Goal: Task Accomplishment & Management: Manage account settings

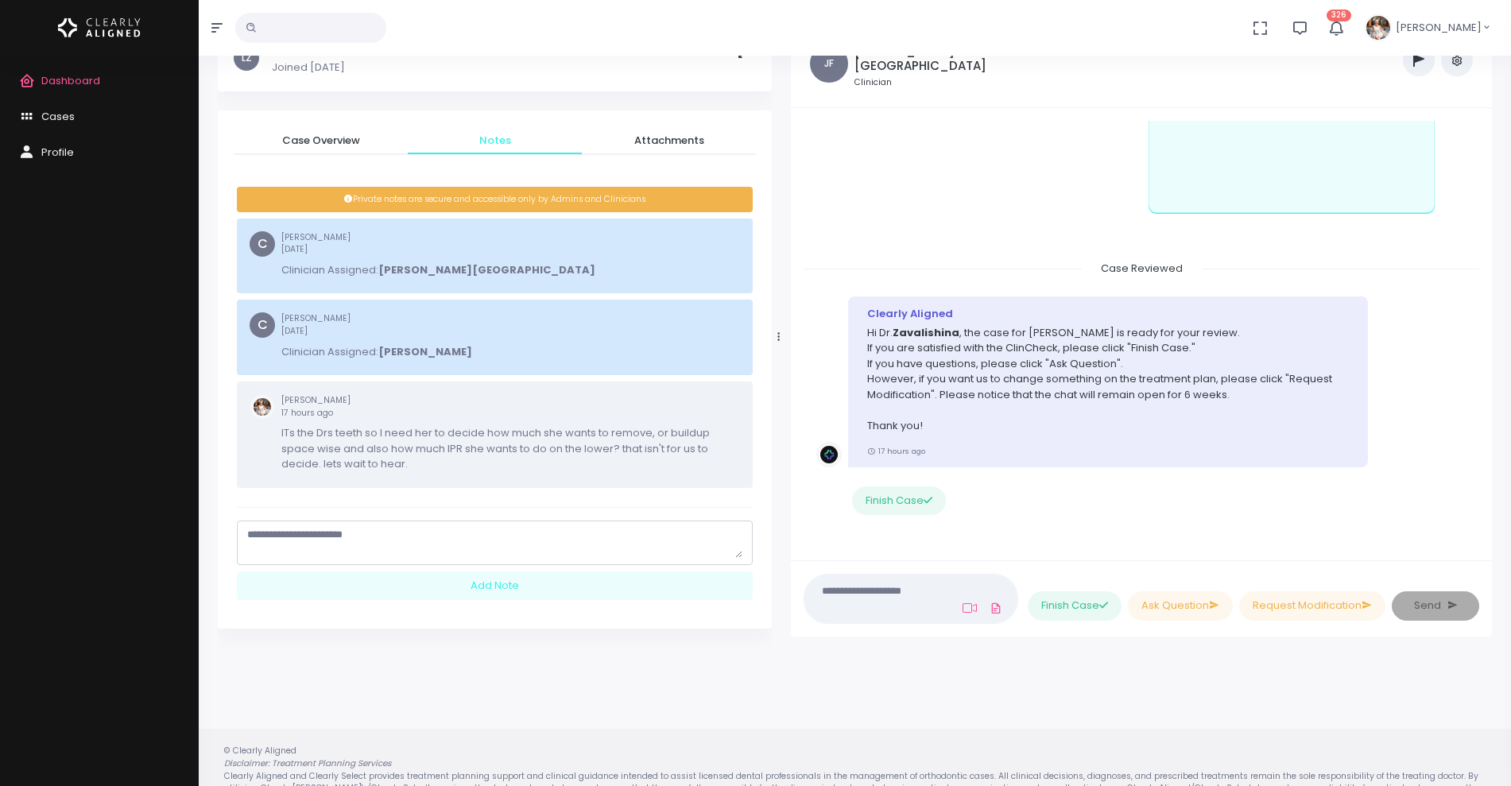
scroll to position [122, 0]
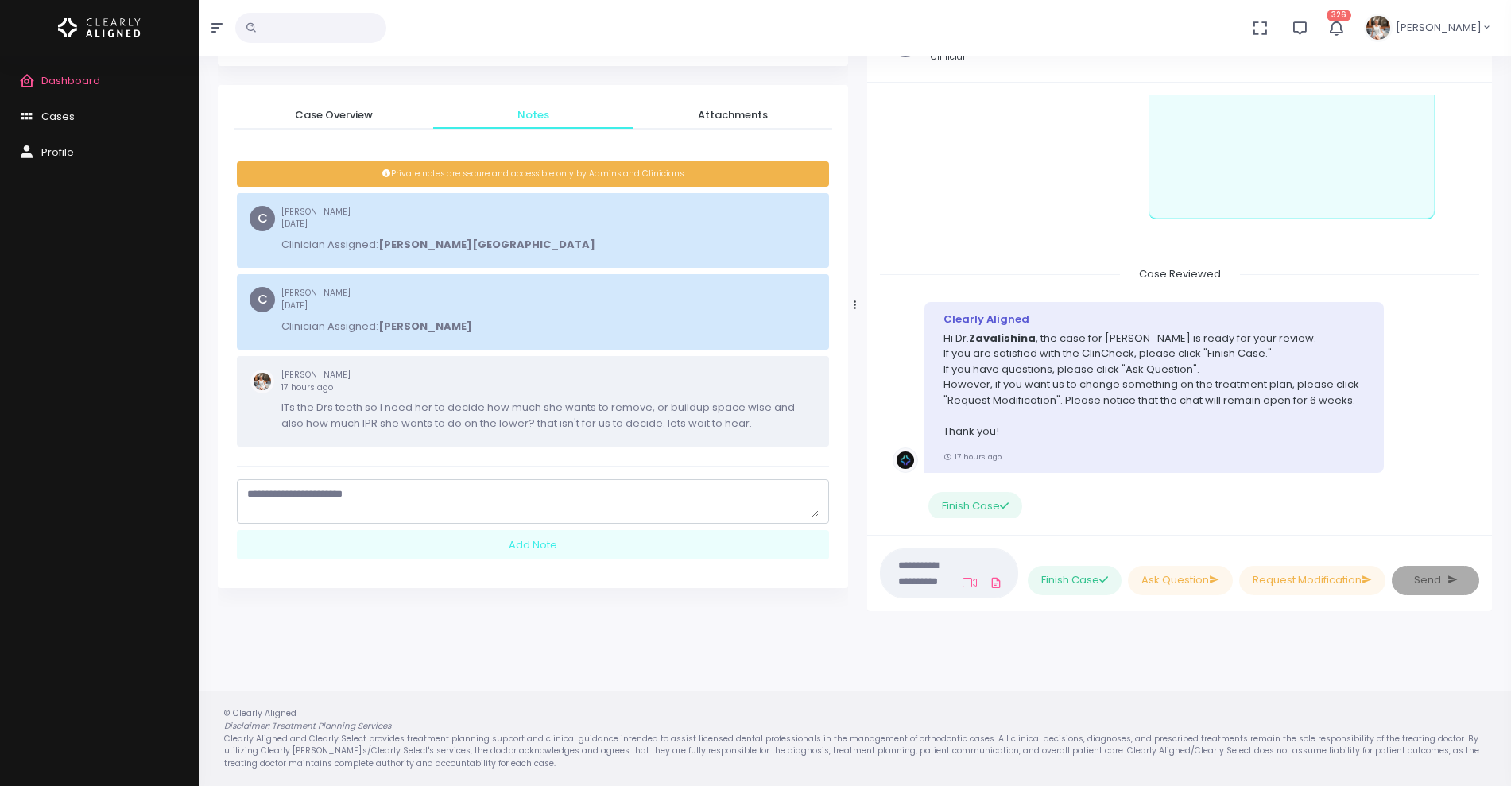
drag, startPoint x: 778, startPoint y: 297, endPoint x: 855, endPoint y: 297, distance: 76.3
click at [855, 297] on div at bounding box center [855, 305] width 8 height 599
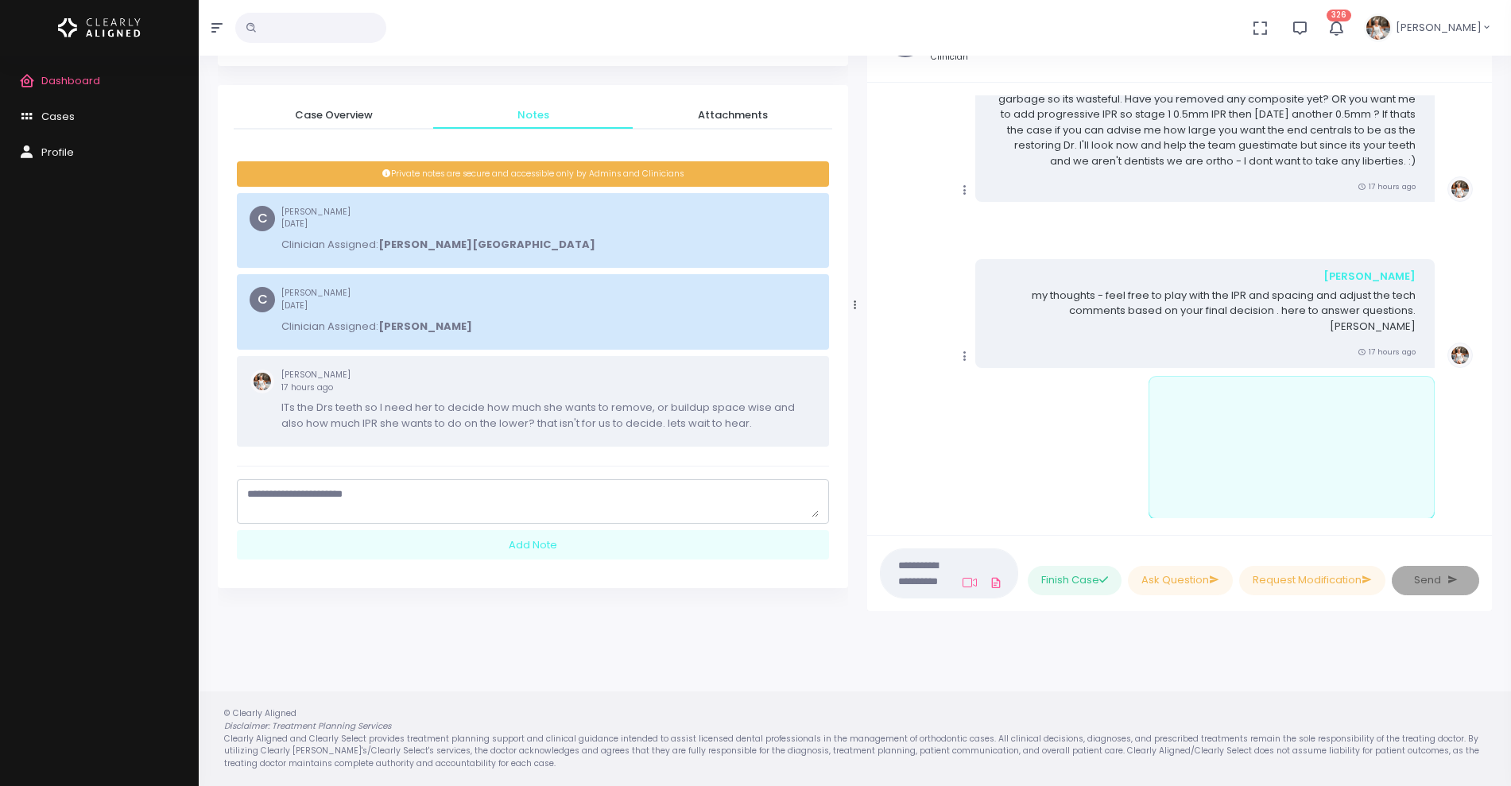
scroll to position [0, 0]
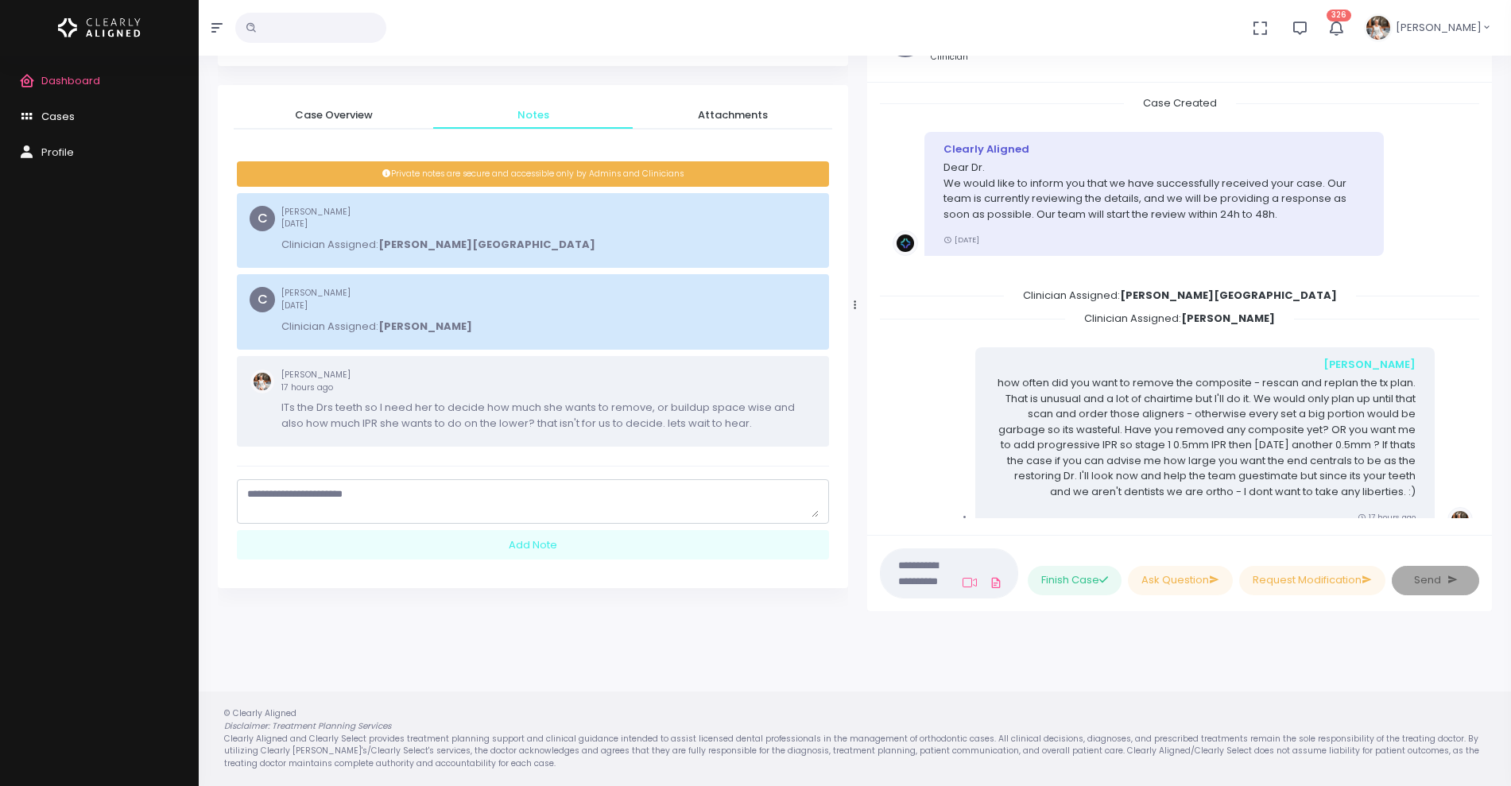
click at [55, 113] on span "Cases" at bounding box center [57, 116] width 33 height 15
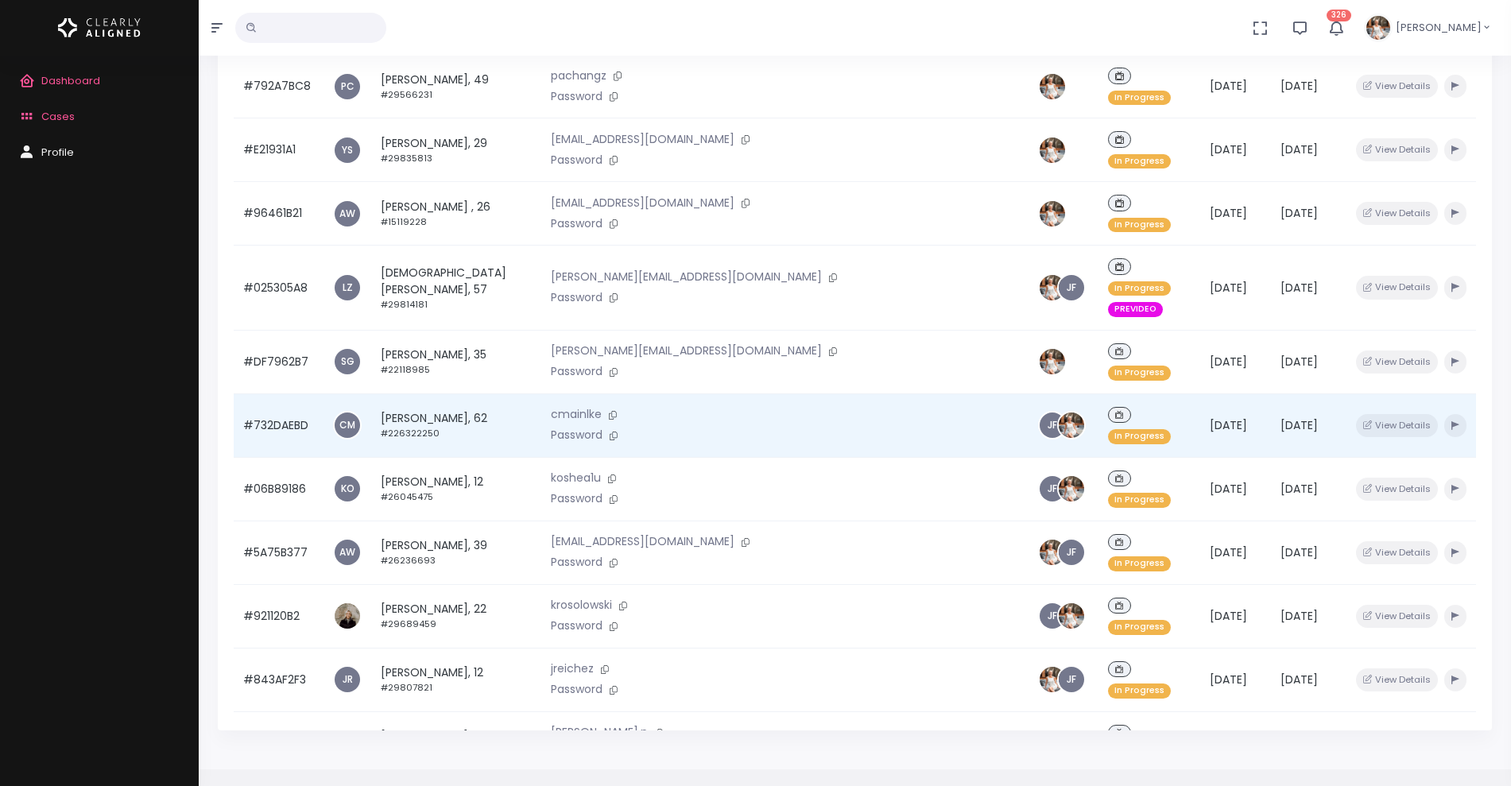
scroll to position [380, 0]
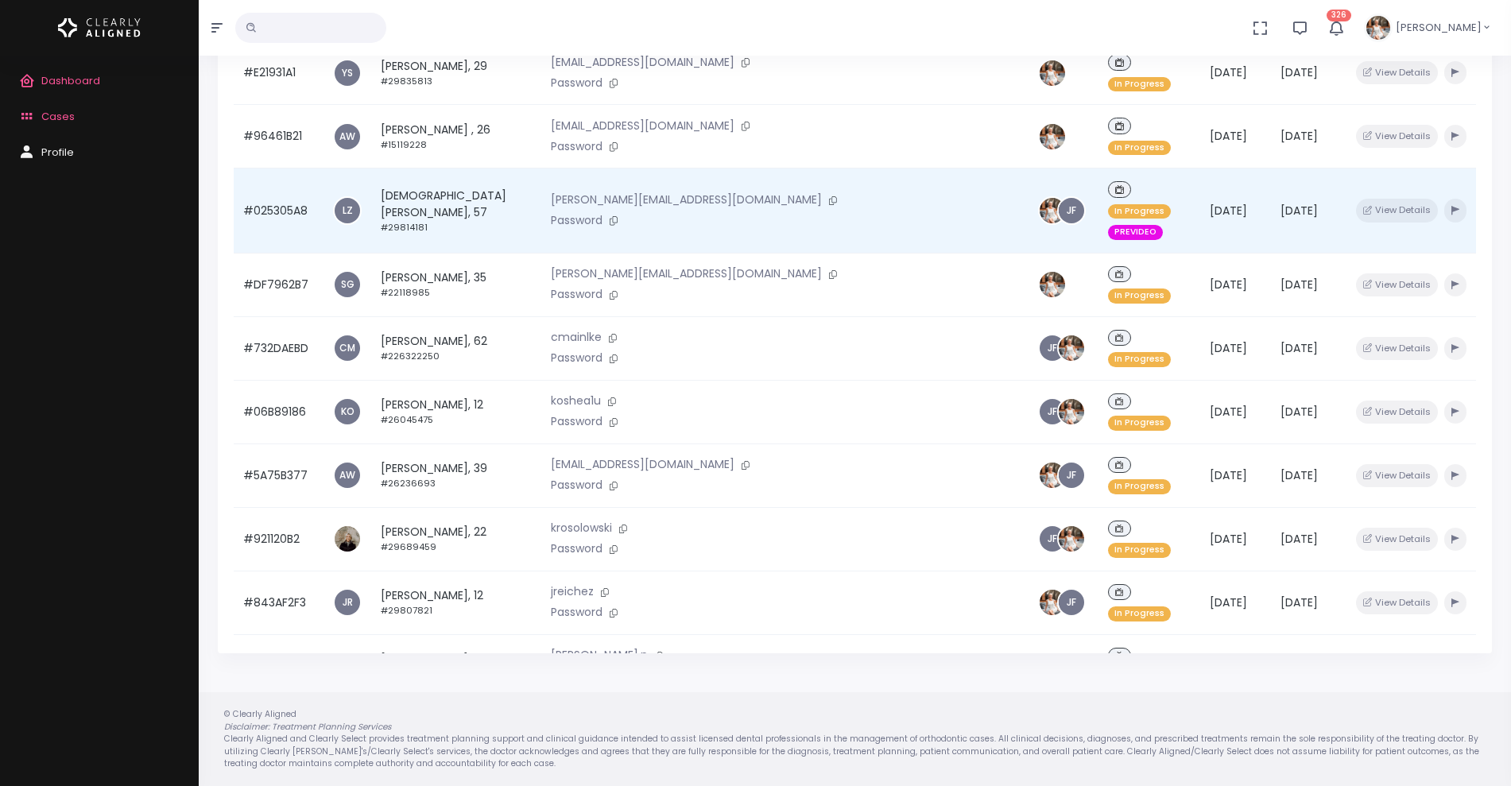
click at [273, 169] on td "#025305A8" at bounding box center [279, 211] width 90 height 85
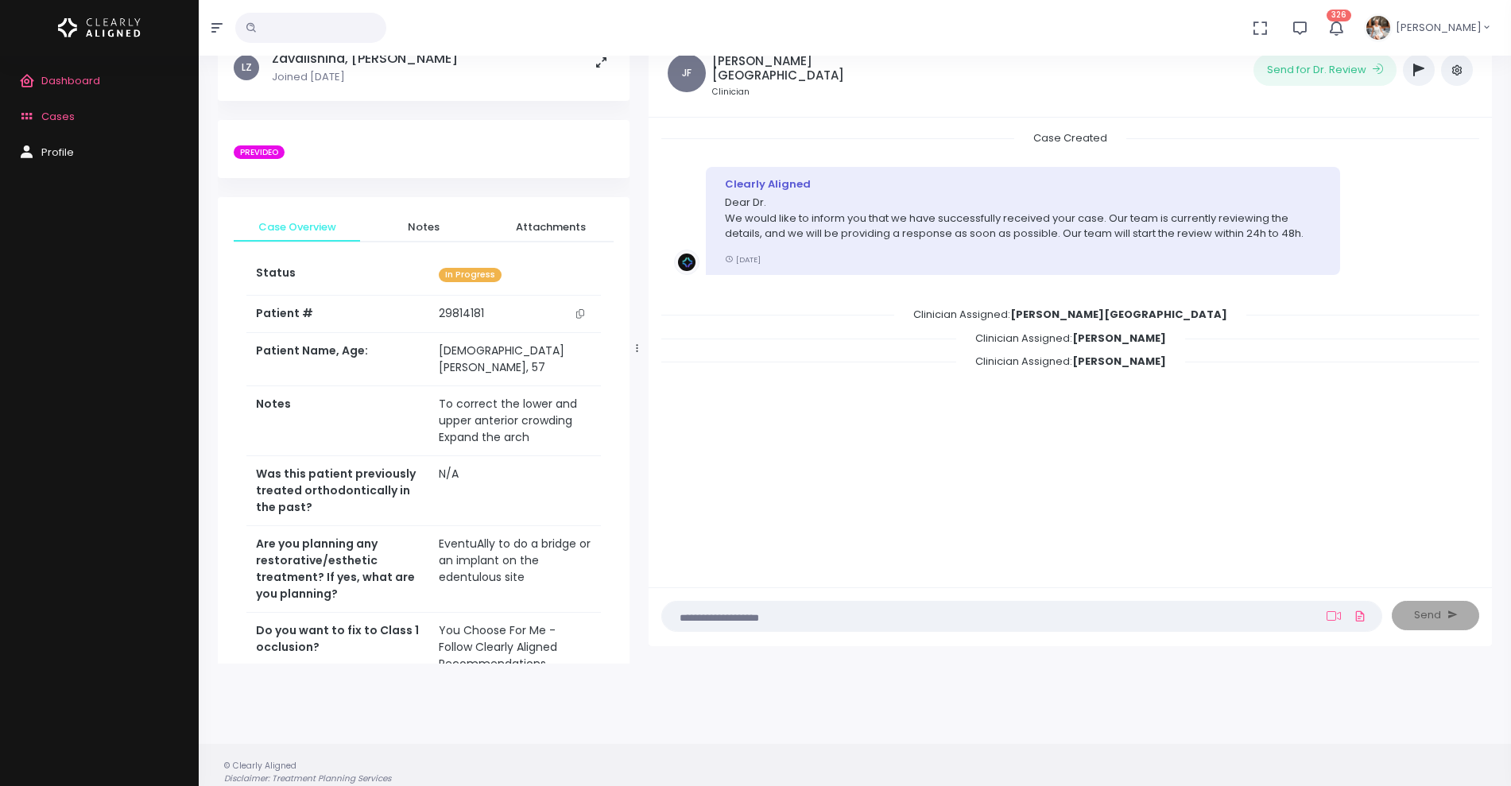
scroll to position [127, 0]
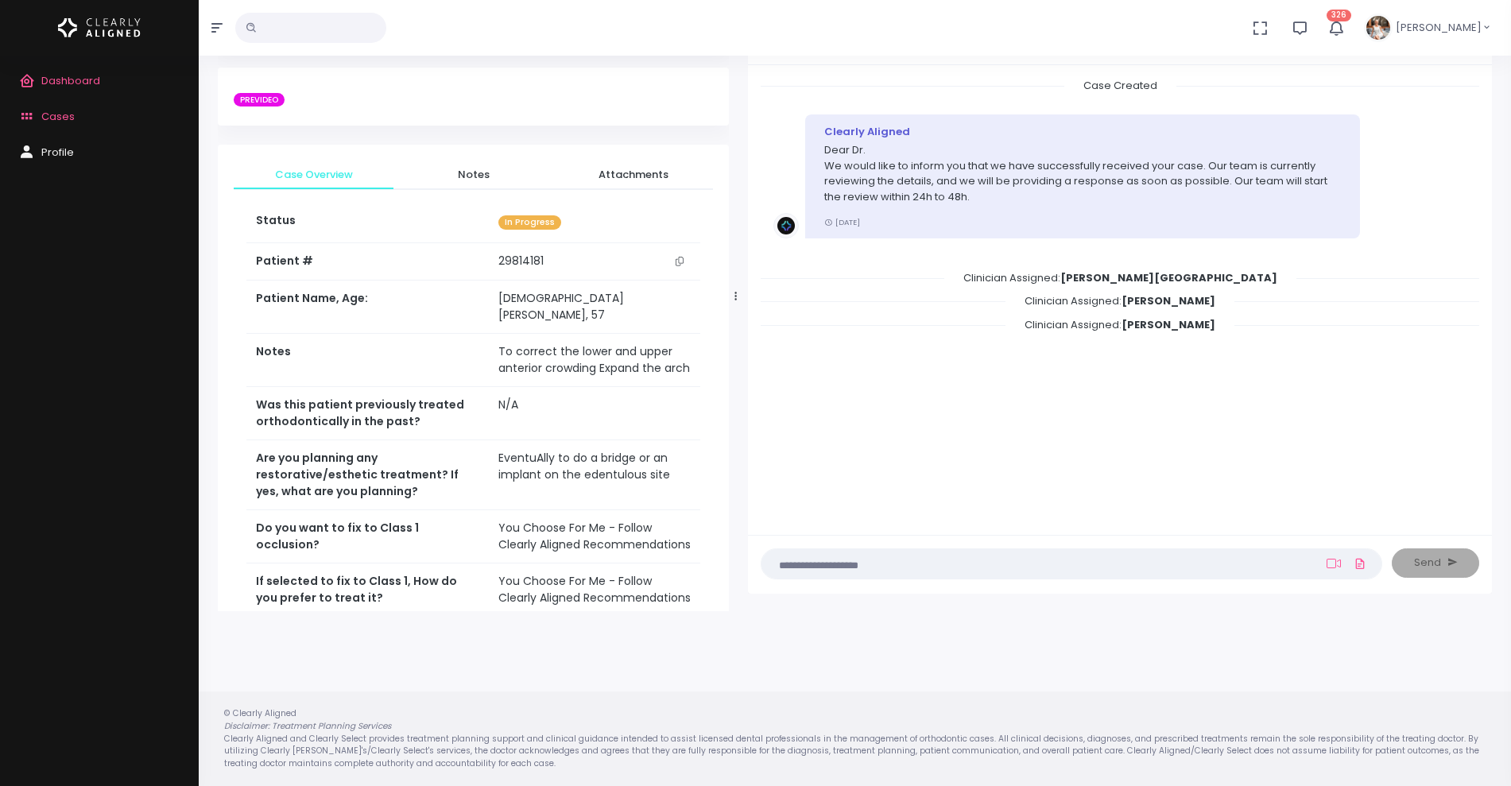
drag, startPoint x: 637, startPoint y: 291, endPoint x: 736, endPoint y: 292, distance: 99.4
click at [736, 292] on icon at bounding box center [736, 296] width 2 height 10
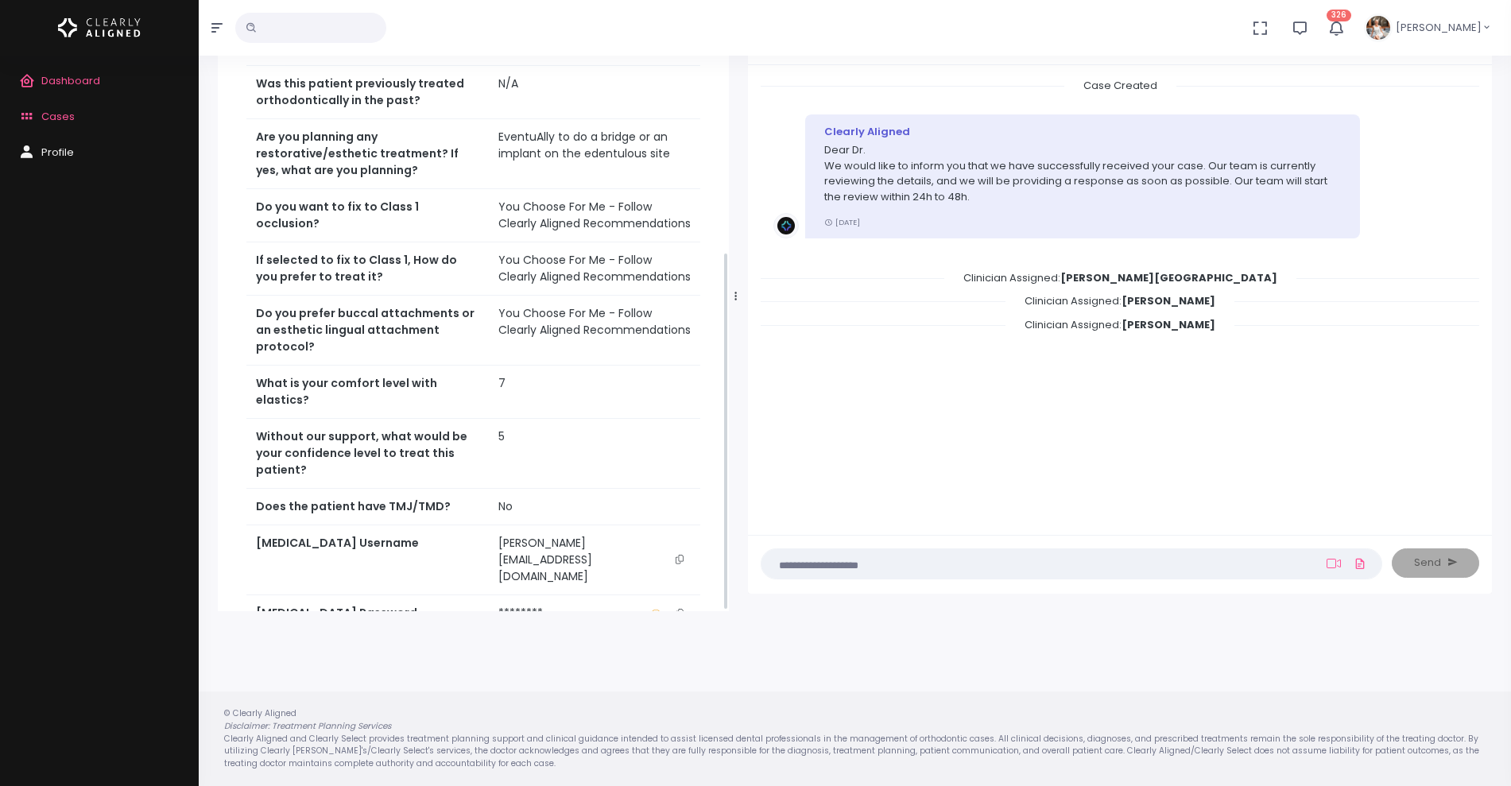
scroll to position [472, 0]
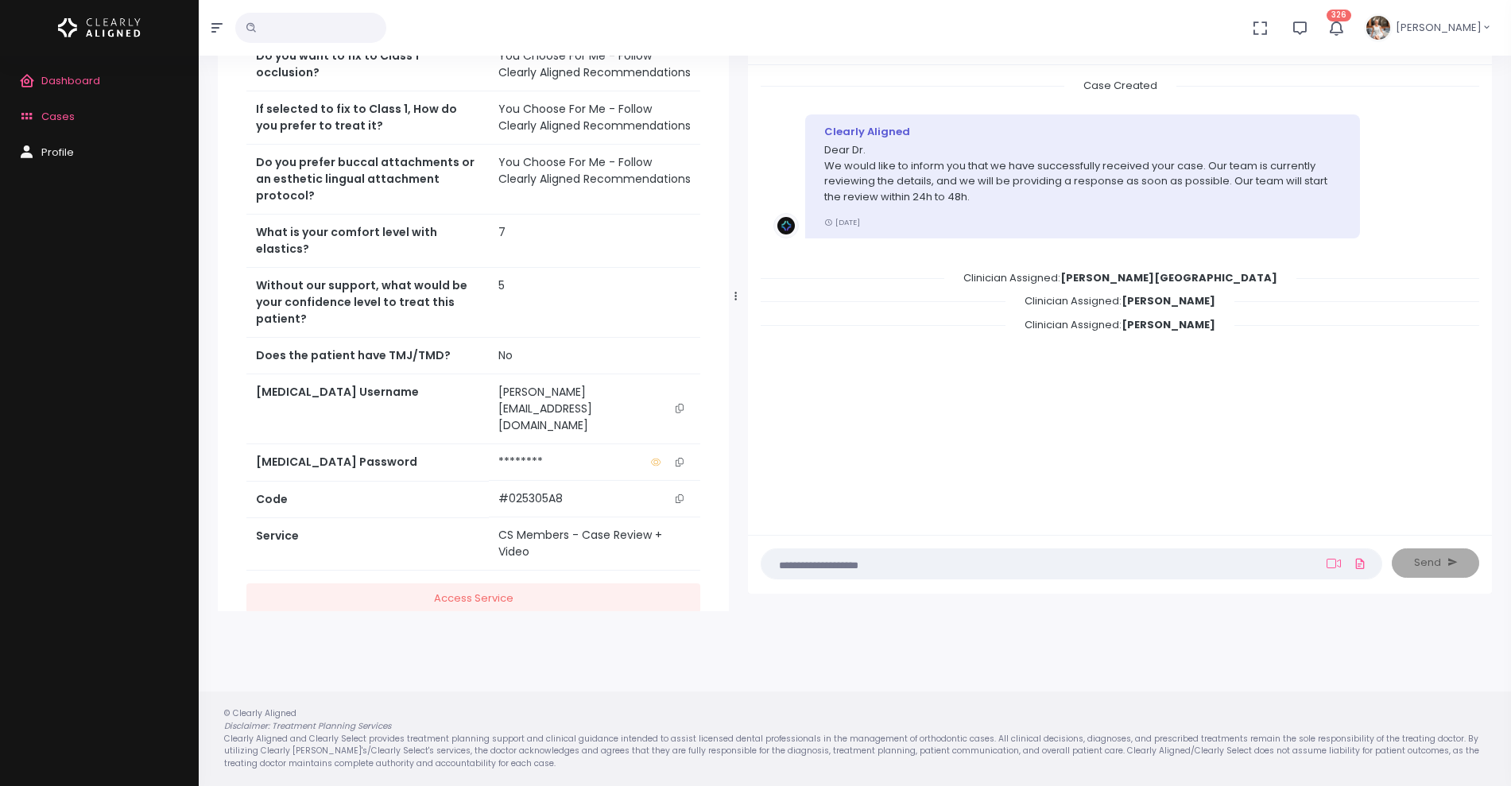
click at [681, 404] on icon "scrollable content" at bounding box center [680, 408] width 8 height 9
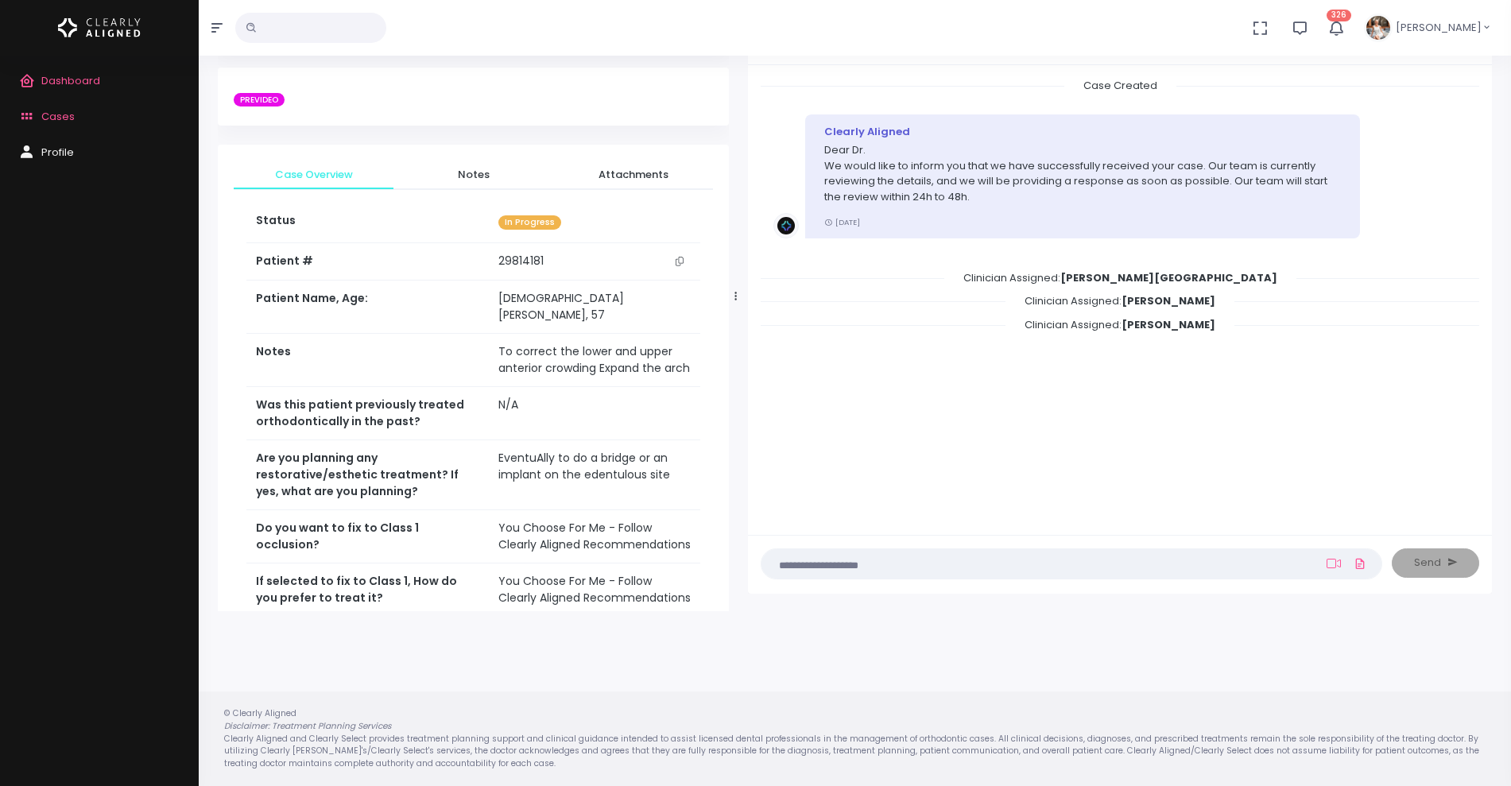
scroll to position [0, 0]
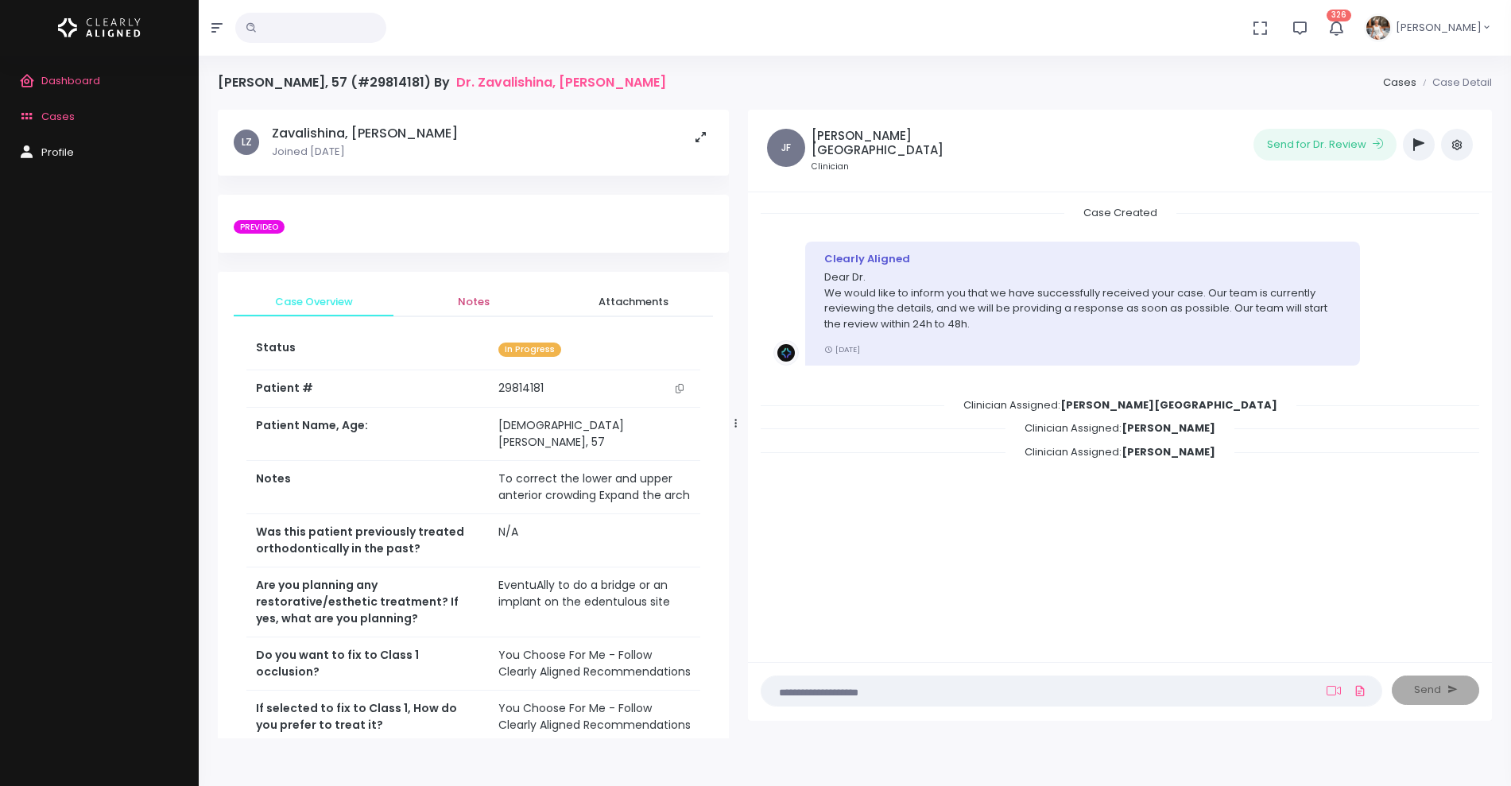
click at [466, 300] on span "Notes" at bounding box center [473, 302] width 134 height 16
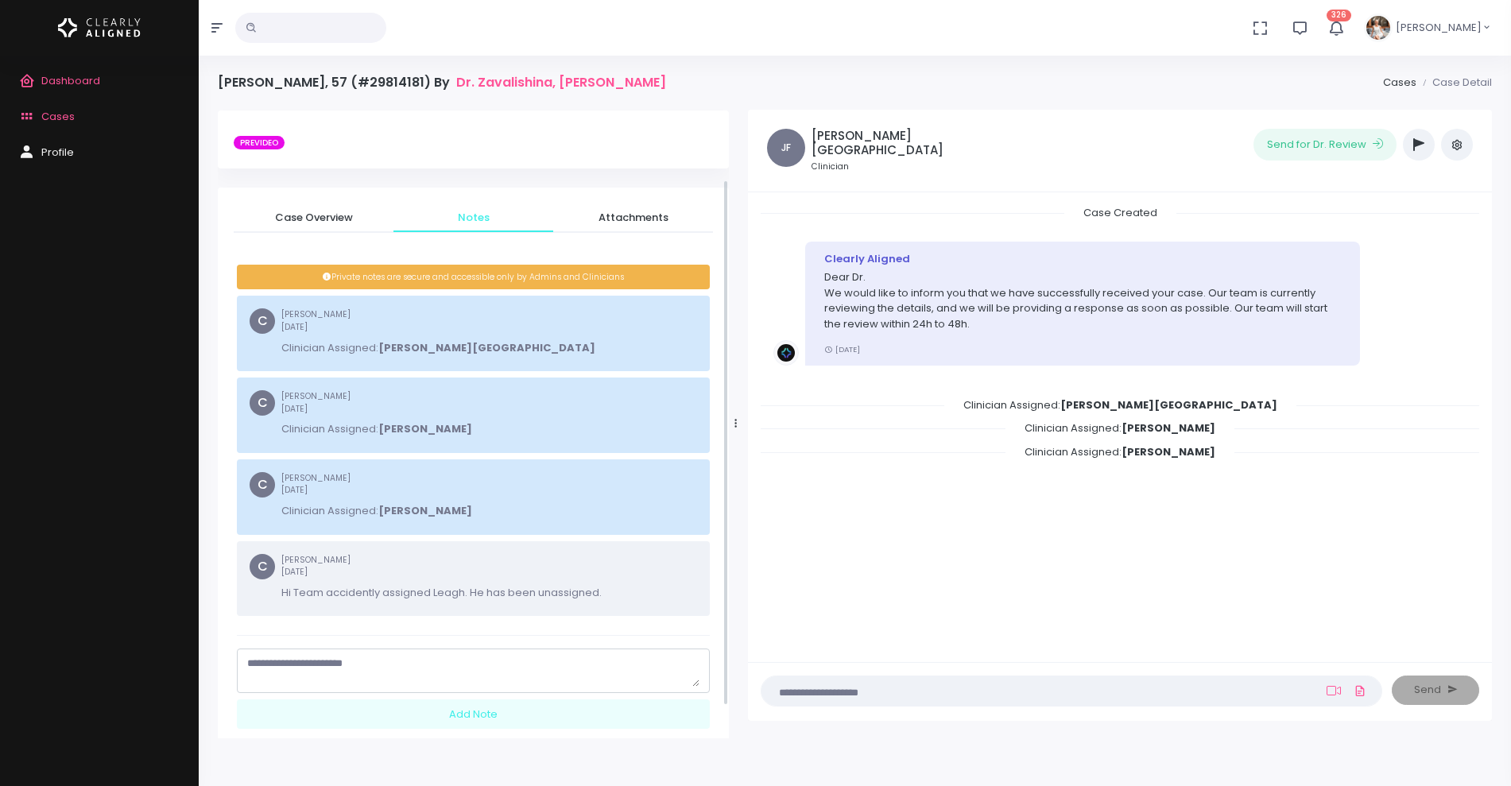
scroll to position [122, 0]
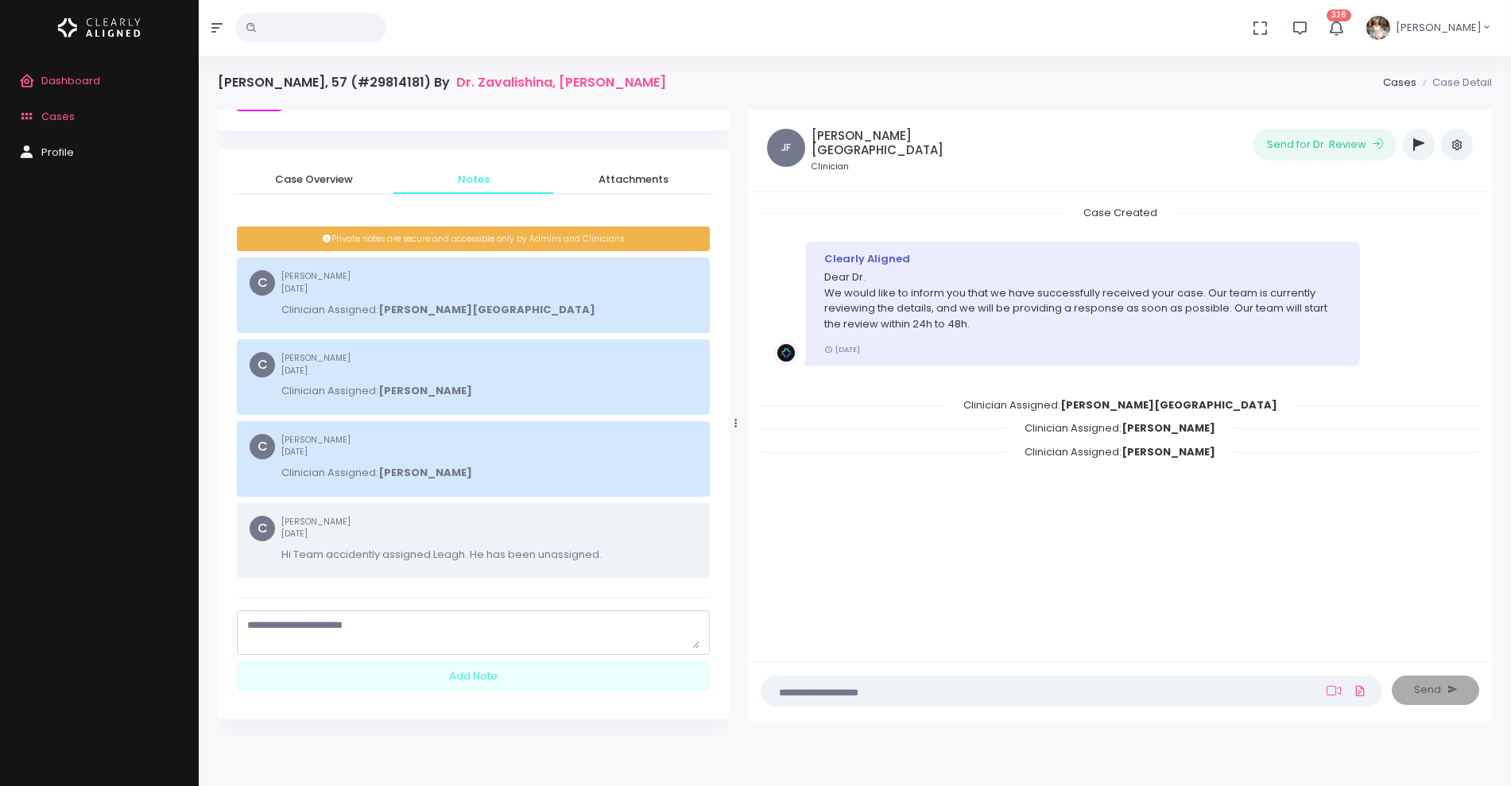
click at [385, 626] on textarea "scrollable content" at bounding box center [473, 633] width 452 height 31
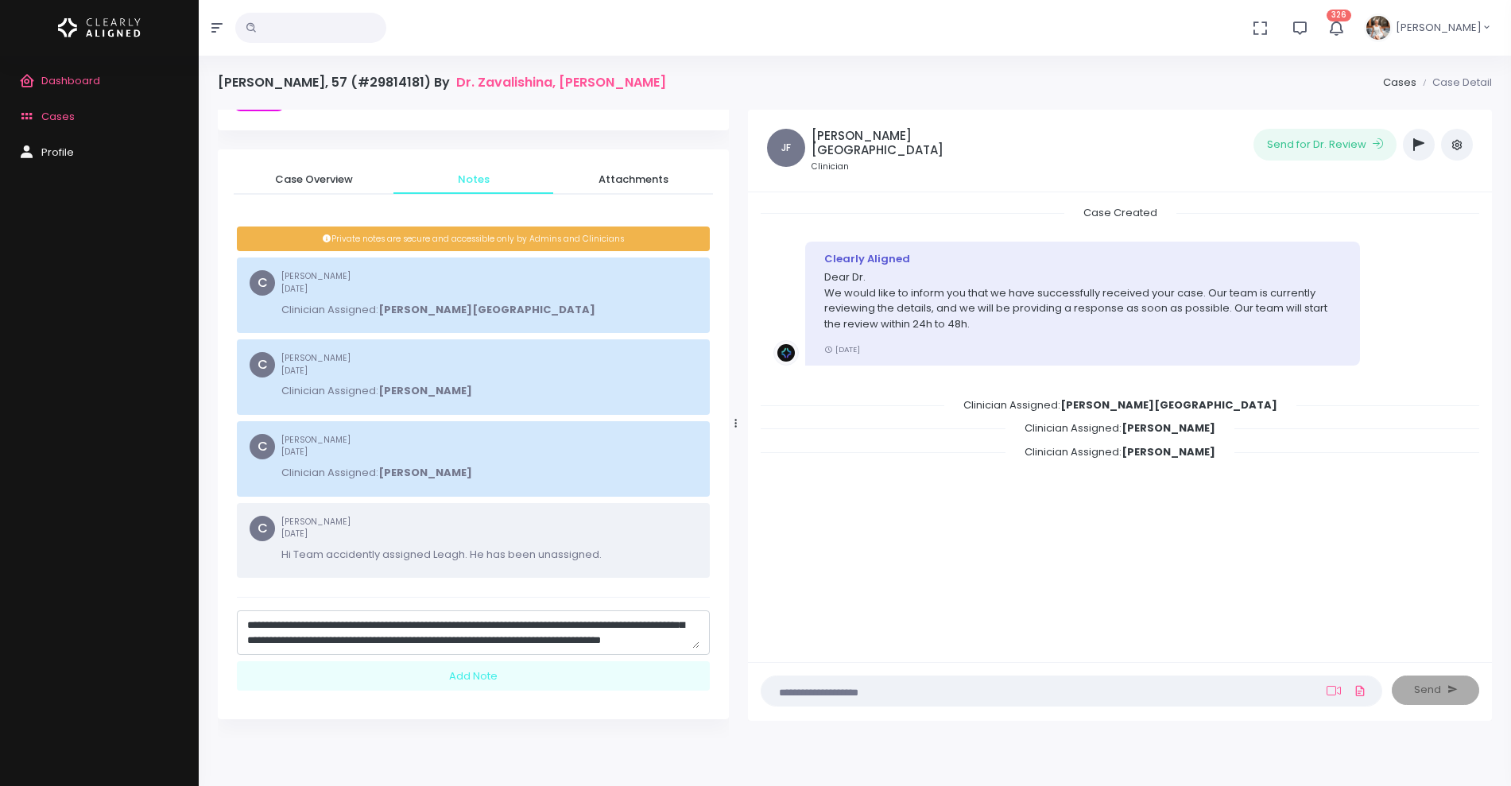
scroll to position [62, 0]
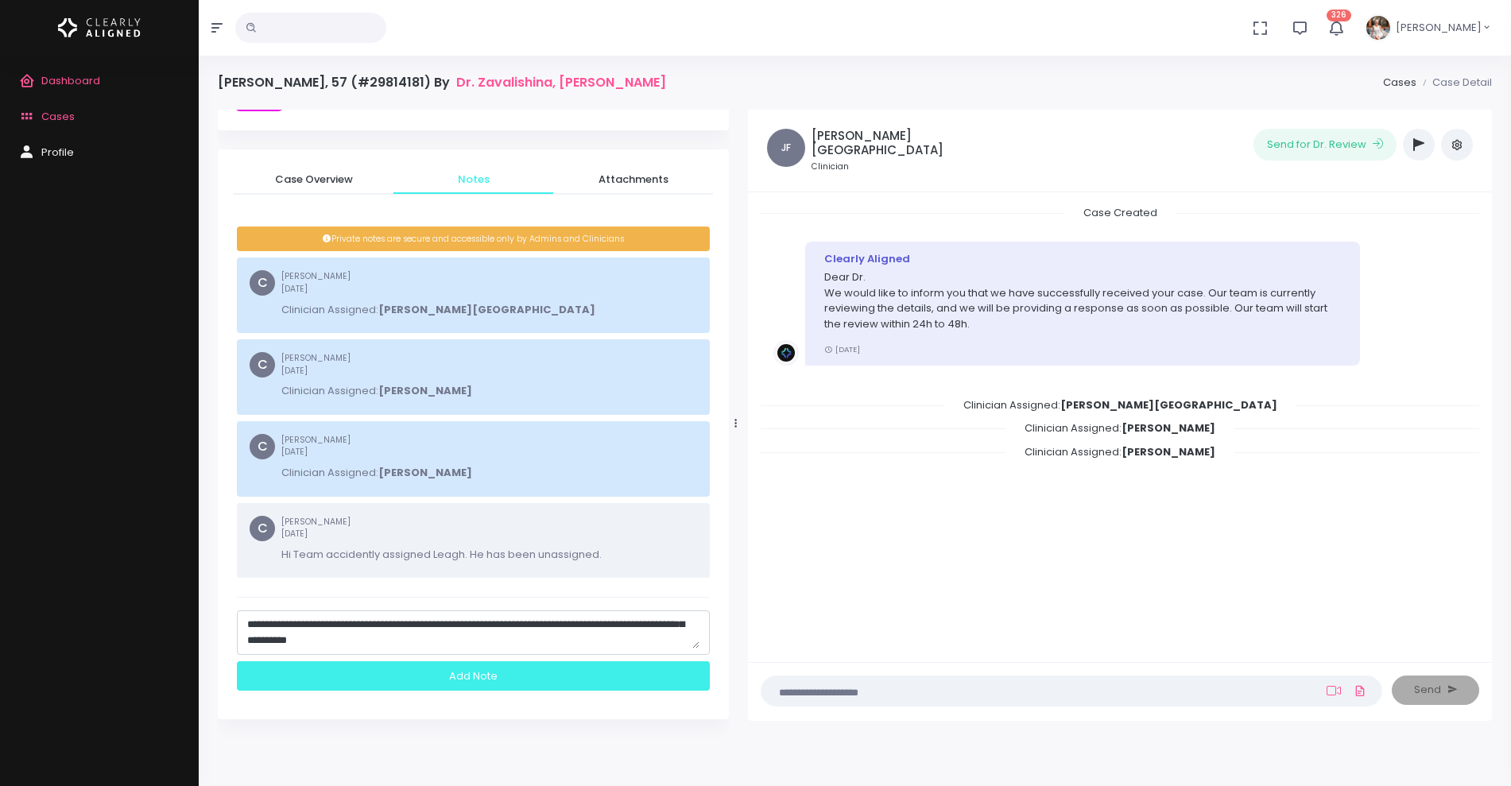
type textarea "**********"
click at [467, 675] on div "Add Note" at bounding box center [473, 675] width 473 height 29
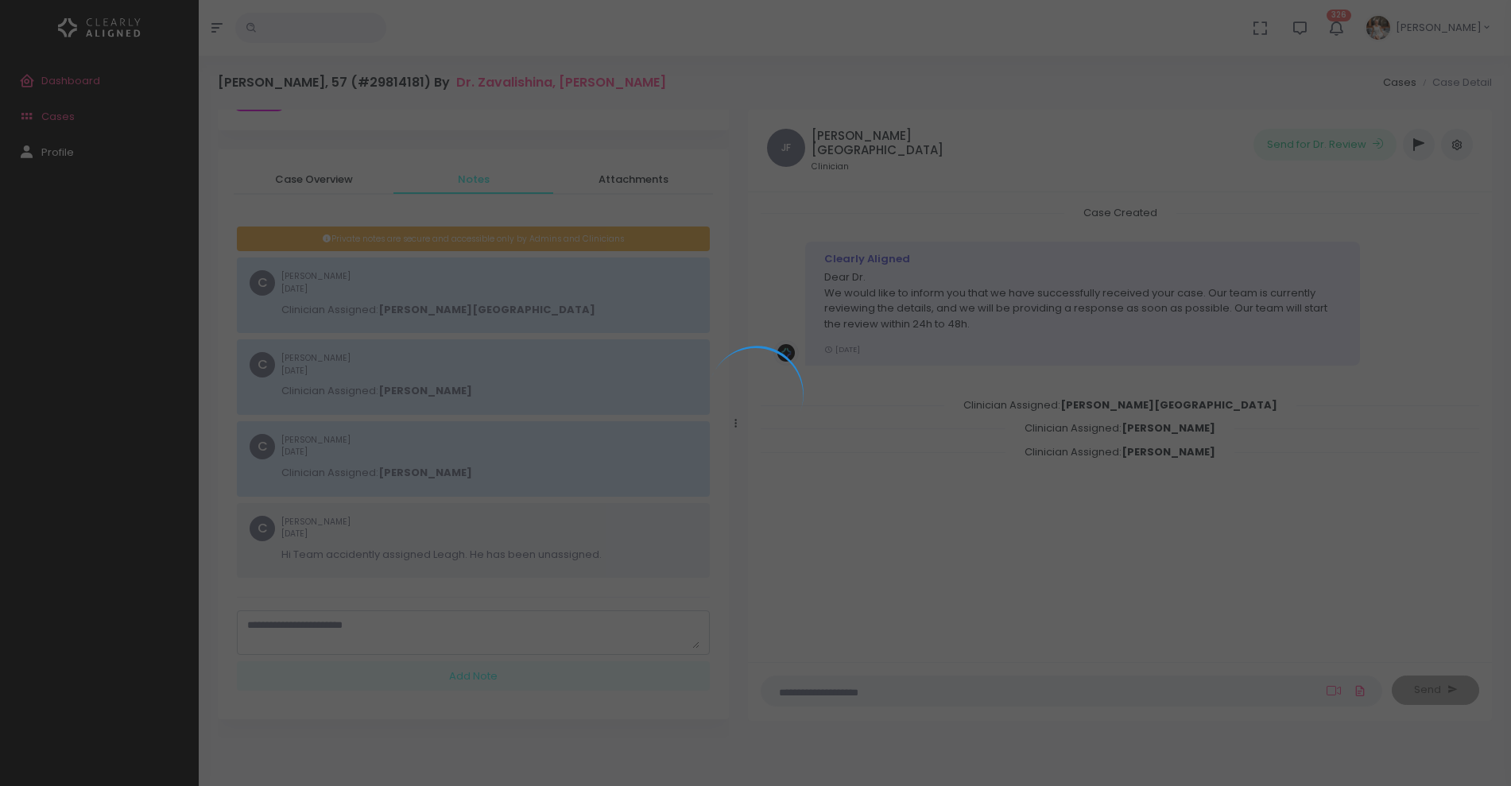
scroll to position [0, 0]
